Goal: Task Accomplishment & Management: Manage account settings

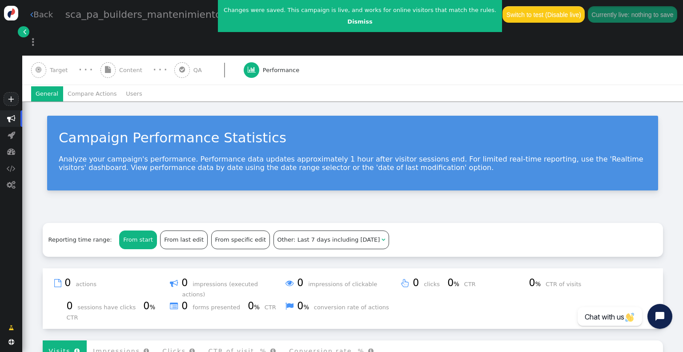
drag, startPoint x: 0, startPoint y: 0, endPoint x: 49, endPoint y: 44, distance: 65.8
click at [49, 56] on div " Target" at bounding box center [51, 70] width 40 height 29
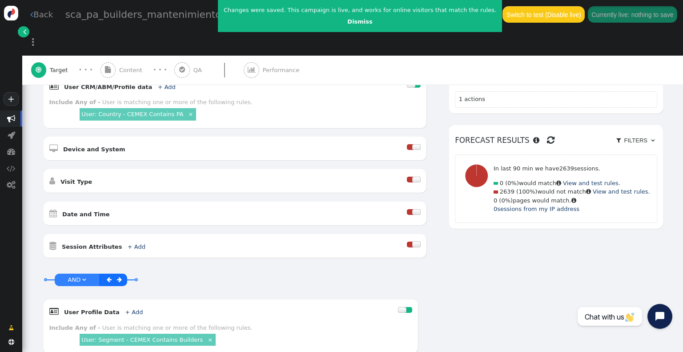
scroll to position [318, 0]
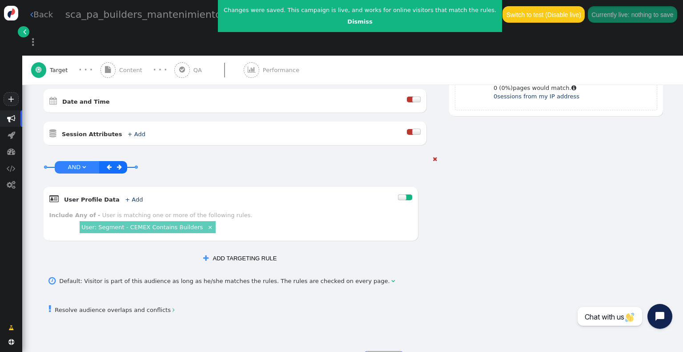
click at [147, 224] on link "User: Segment - CEMEX Contains Builders" at bounding box center [141, 227] width 121 height 7
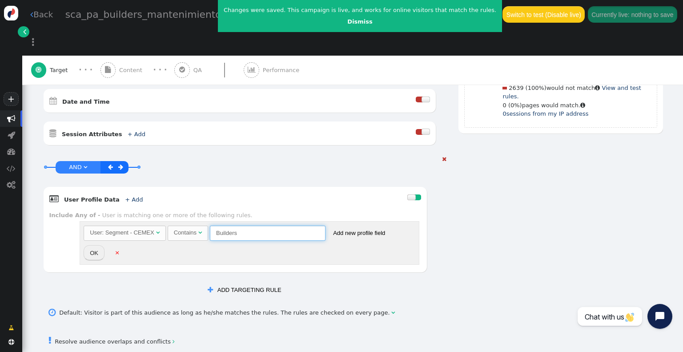
click at [258, 225] on input "Builders" at bounding box center [268, 232] width 116 height 15
drag, startPoint x: 250, startPoint y: 199, endPoint x: 206, endPoint y: 197, distance: 44.5
click at [206, 229] on span "Contains  Builders (Empty) 0 month dd , yyyy ▲ ▼  dd days HH hr ▲ ▼" at bounding box center [248, 232] width 160 height 7
paste input "UILDER"
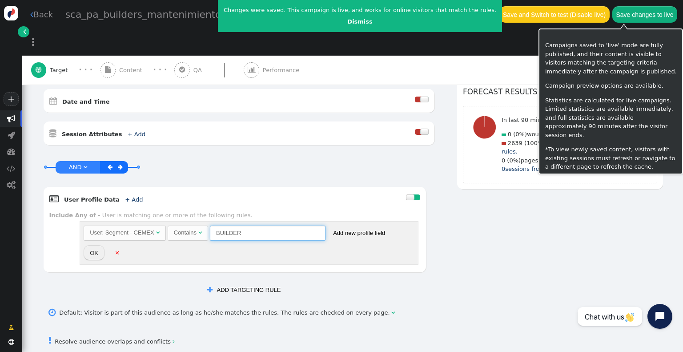
type input "BUILDER"
click at [612, 15] on button "Save changes to live" at bounding box center [644, 14] width 65 height 16
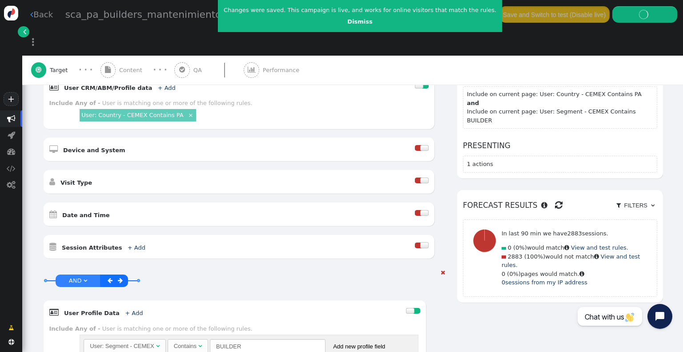
scroll to position [274, 0]
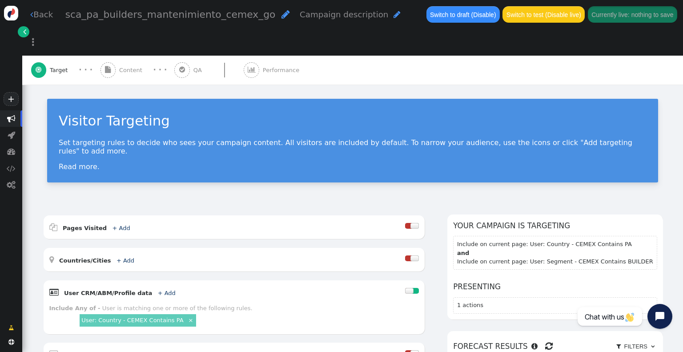
click at [44, 8] on link " Back" at bounding box center [41, 14] width 23 height 12
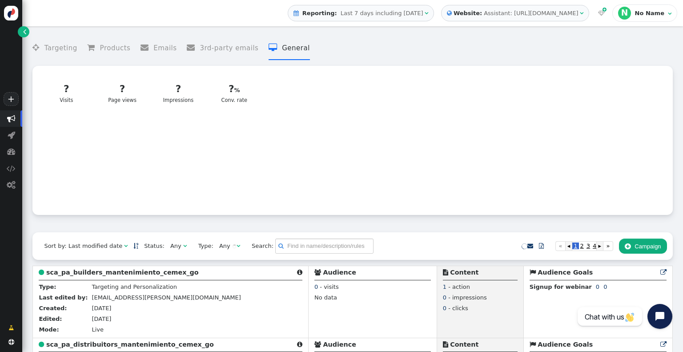
scroll to position [222, 0]
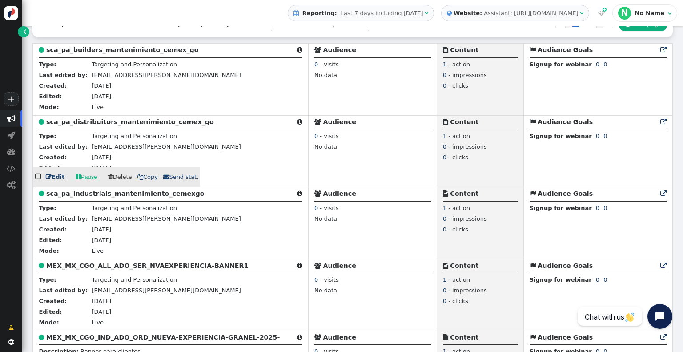
click at [52, 181] on link " Edit" at bounding box center [55, 176] width 19 height 9
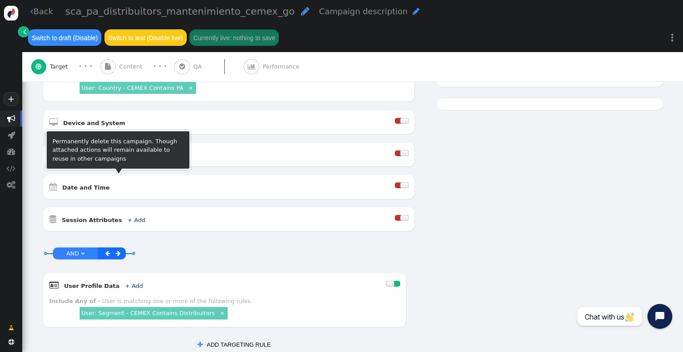
scroll to position [267, 0]
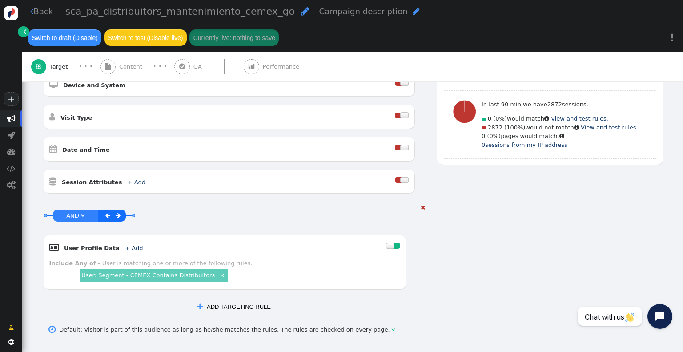
click at [183, 272] on link "User: Segment - CEMEX Contains Distribuitors" at bounding box center [147, 275] width 133 height 7
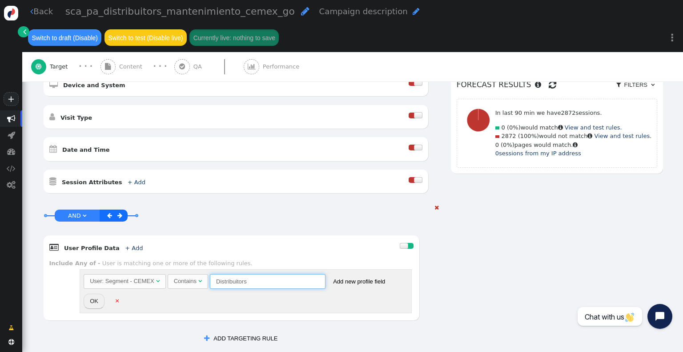
drag, startPoint x: 231, startPoint y: 256, endPoint x: 214, endPoint y: 257, distance: 17.4
click at [214, 273] on span "User: Segment - CEMEX  Contains  Distribuitors (Empty) 0 month dd , yyyy ▲ ▼ …" at bounding box center [237, 281] width 307 height 16
click at [236, 274] on input "Distribuitors" at bounding box center [268, 281] width 116 height 15
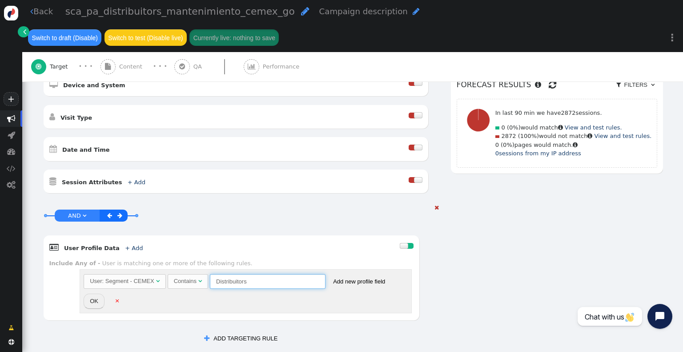
click at [236, 274] on input "Distribuitors" at bounding box center [268, 281] width 116 height 15
paste input "ISTRBTR"
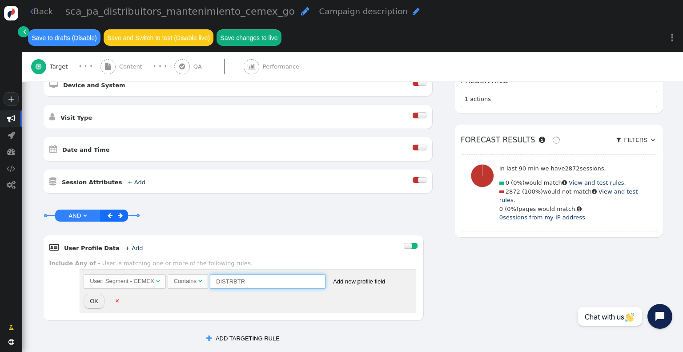
type input "DISTRBTR"
click at [281, 29] on button "Save changes to live" at bounding box center [248, 37] width 65 height 16
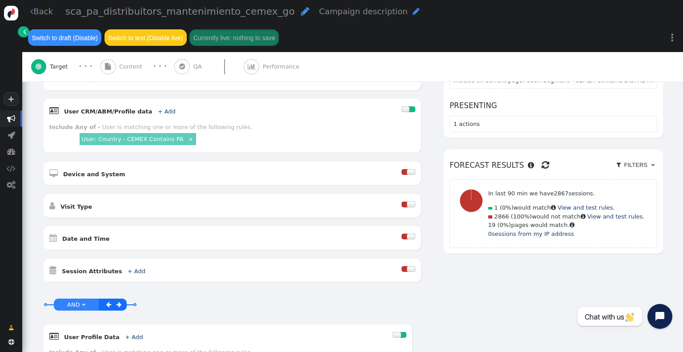
scroll to position [222, 0]
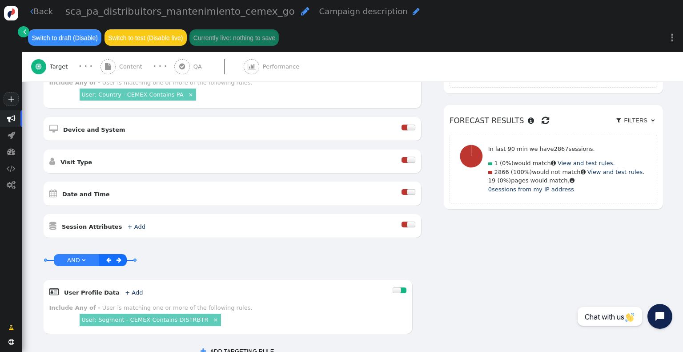
click at [44, 13] on link " Back" at bounding box center [41, 11] width 23 height 12
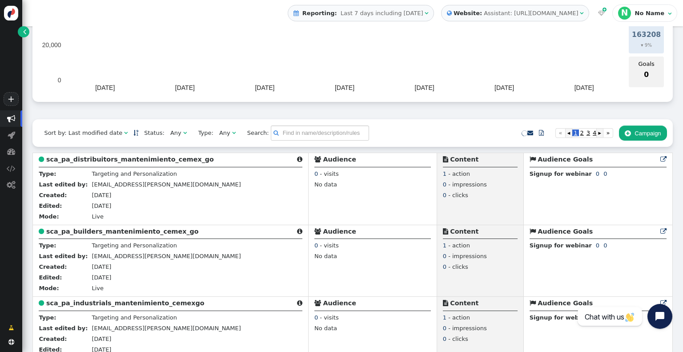
scroll to position [267, 0]
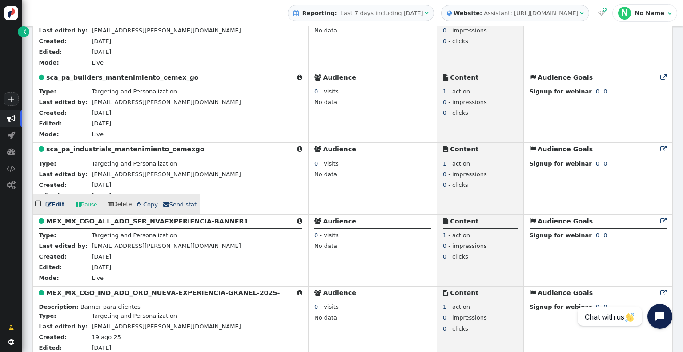
click at [55, 203] on link " Edit" at bounding box center [55, 204] width 19 height 9
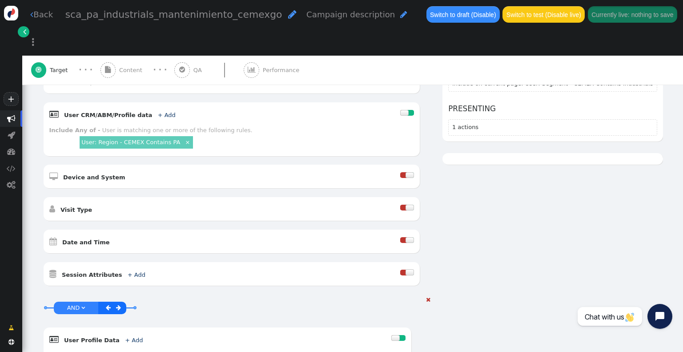
scroll to position [222, 0]
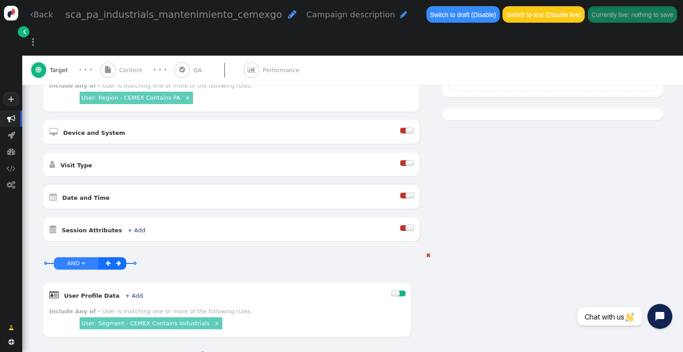
click at [190, 320] on link "User: Segment - CEMEX Contains Industrials" at bounding box center [145, 323] width 128 height 7
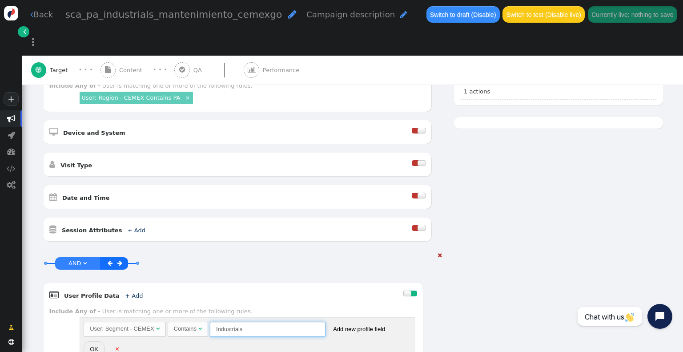
drag, startPoint x: 244, startPoint y: 293, endPoint x: 196, endPoint y: 293, distance: 47.6
click at [196, 325] on span "Contains  Industrials (Empty) 0 month dd , yyyy ▲ ▼  dd days HH hr ▲ ▼" at bounding box center [248, 328] width 160 height 7
paste input "NDUSTRIALS"
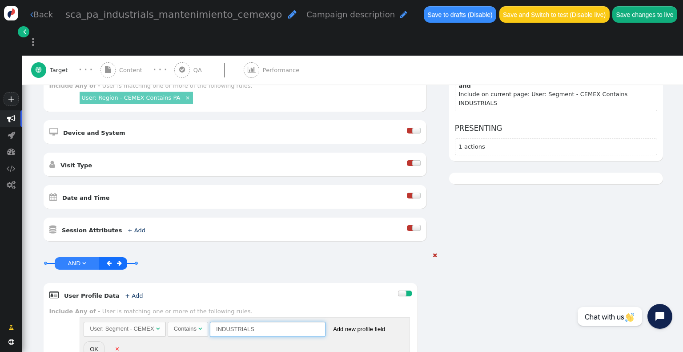
scroll to position [0, 0]
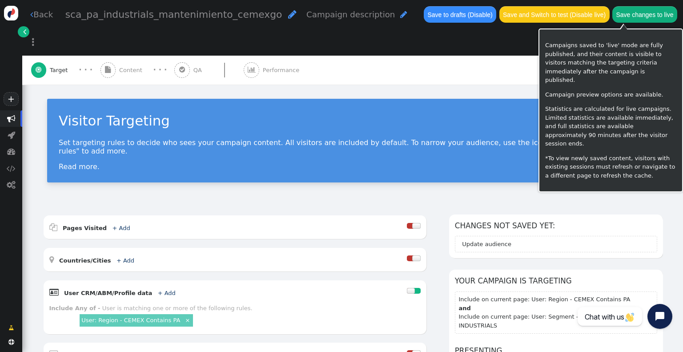
type input "INDUSTRIALS"
click at [612, 16] on button "Save changes to live" at bounding box center [644, 14] width 65 height 16
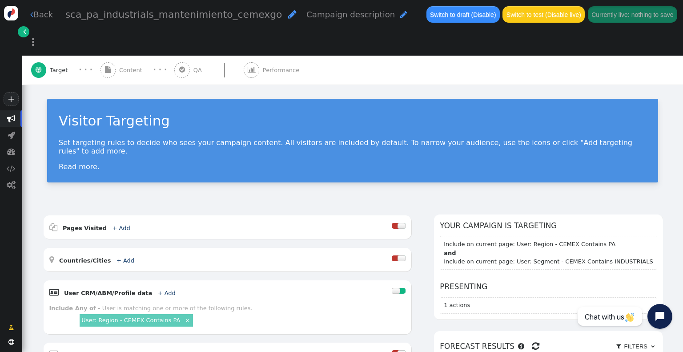
click at [41, 10] on link " Back" at bounding box center [41, 14] width 23 height 12
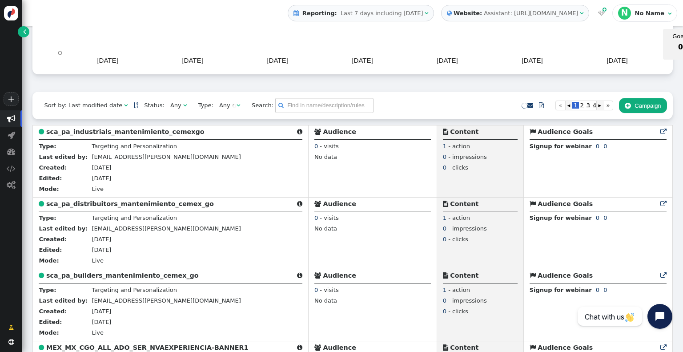
scroll to position [267, 0]
